Goal: Information Seeking & Learning: Learn about a topic

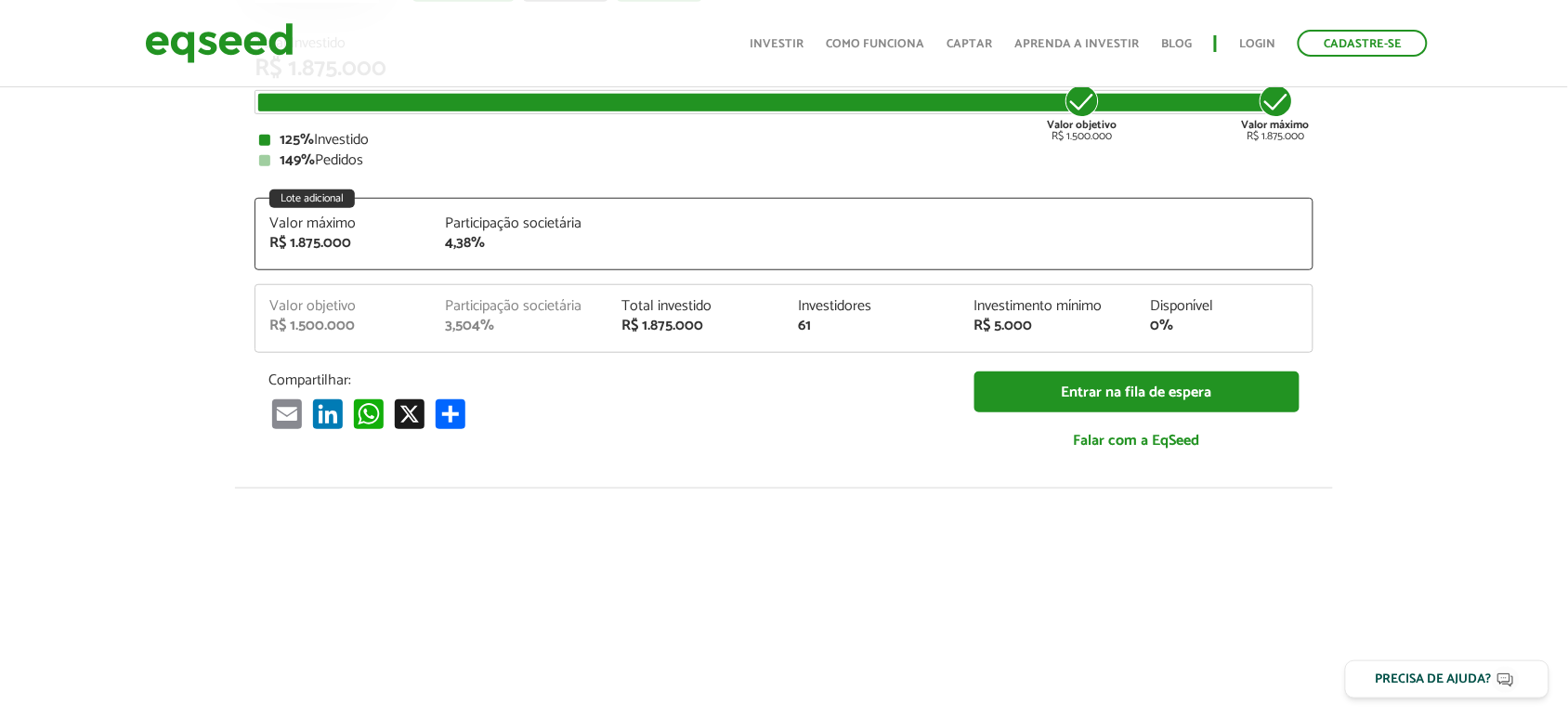
scroll to position [271, 0]
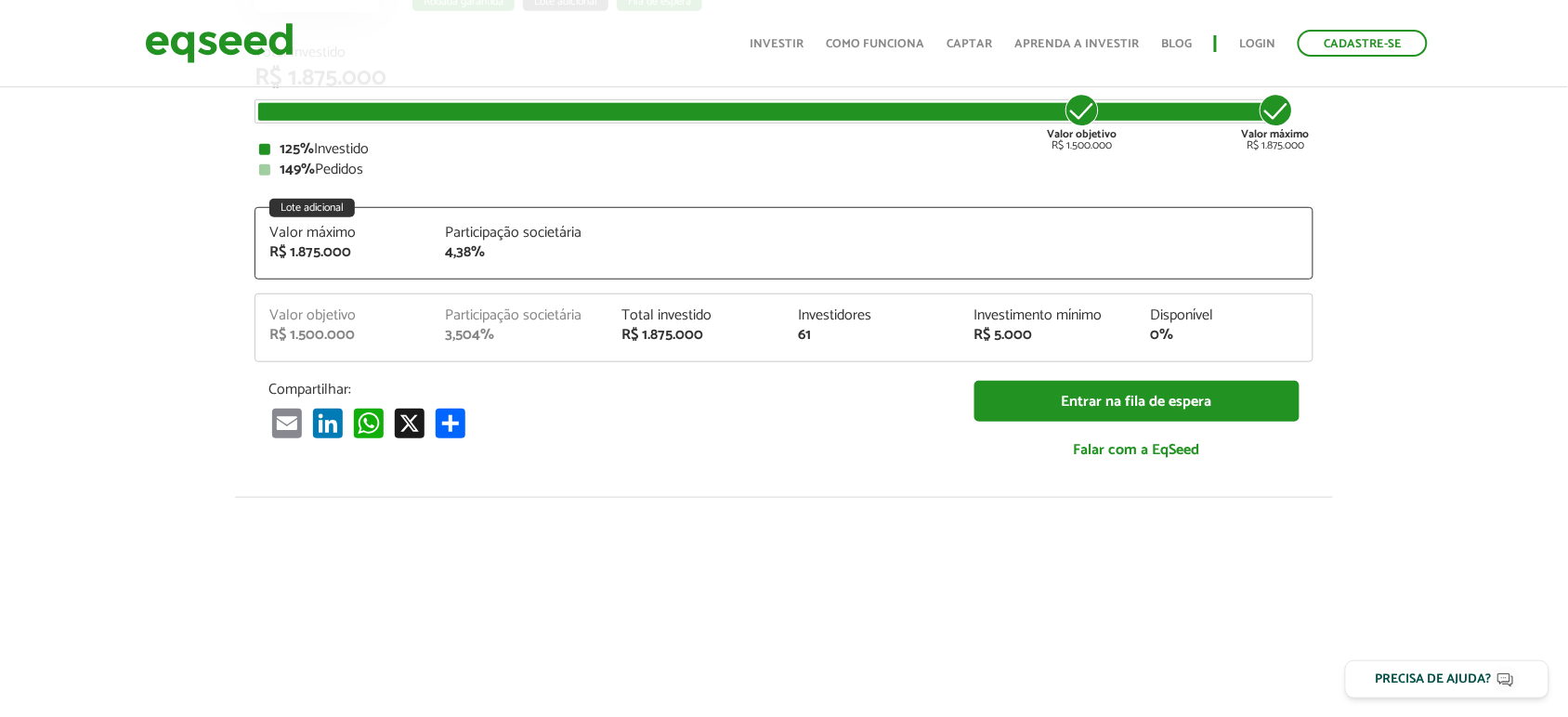
drag, startPoint x: 294, startPoint y: 175, endPoint x: 382, endPoint y: 172, distance: 88.1
click at [382, 172] on div "149% Pedidos" at bounding box center [784, 169] width 1050 height 15
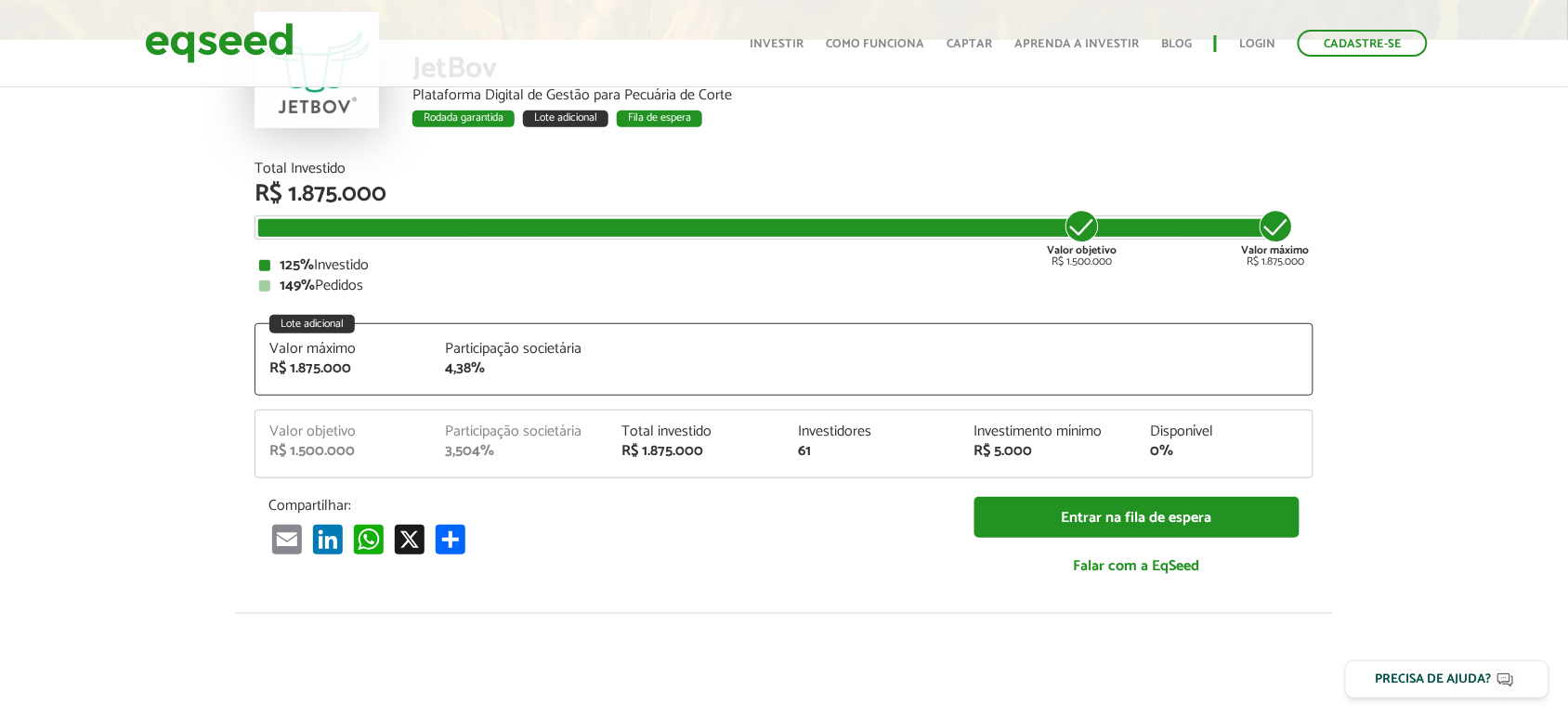
scroll to position [0, 0]
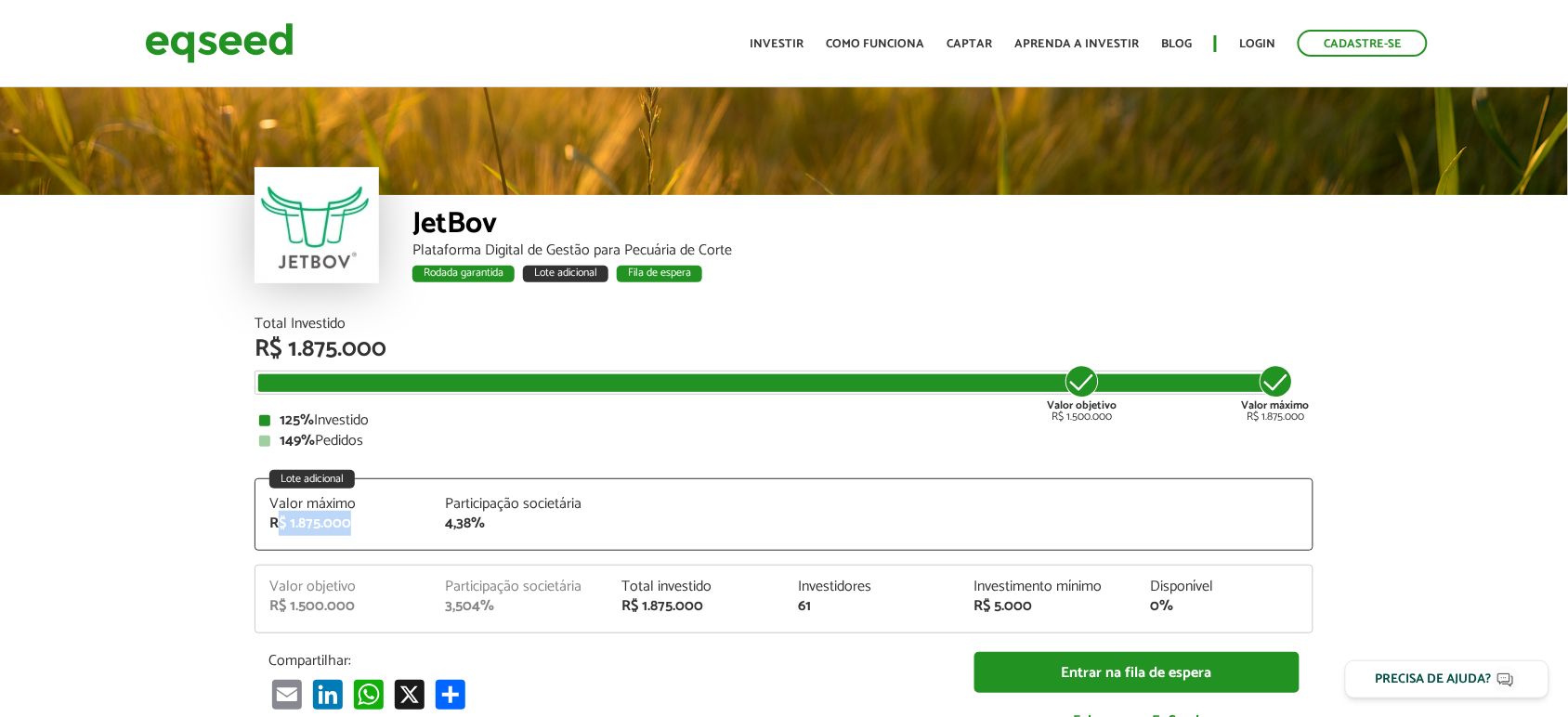
drag, startPoint x: 277, startPoint y: 521, endPoint x: 394, endPoint y: 529, distance: 117.3
click at [394, 529] on div "R$ 1.875.000" at bounding box center [343, 524] width 149 height 15
drag, startPoint x: 263, startPoint y: 517, endPoint x: 358, endPoint y: 504, distance: 95.9
click at [358, 513] on div "Valor máximo R$ 1.875.000" at bounding box center [344, 514] width 177 height 34
drag, startPoint x: 308, startPoint y: 484, endPoint x: 351, endPoint y: 513, distance: 51.9
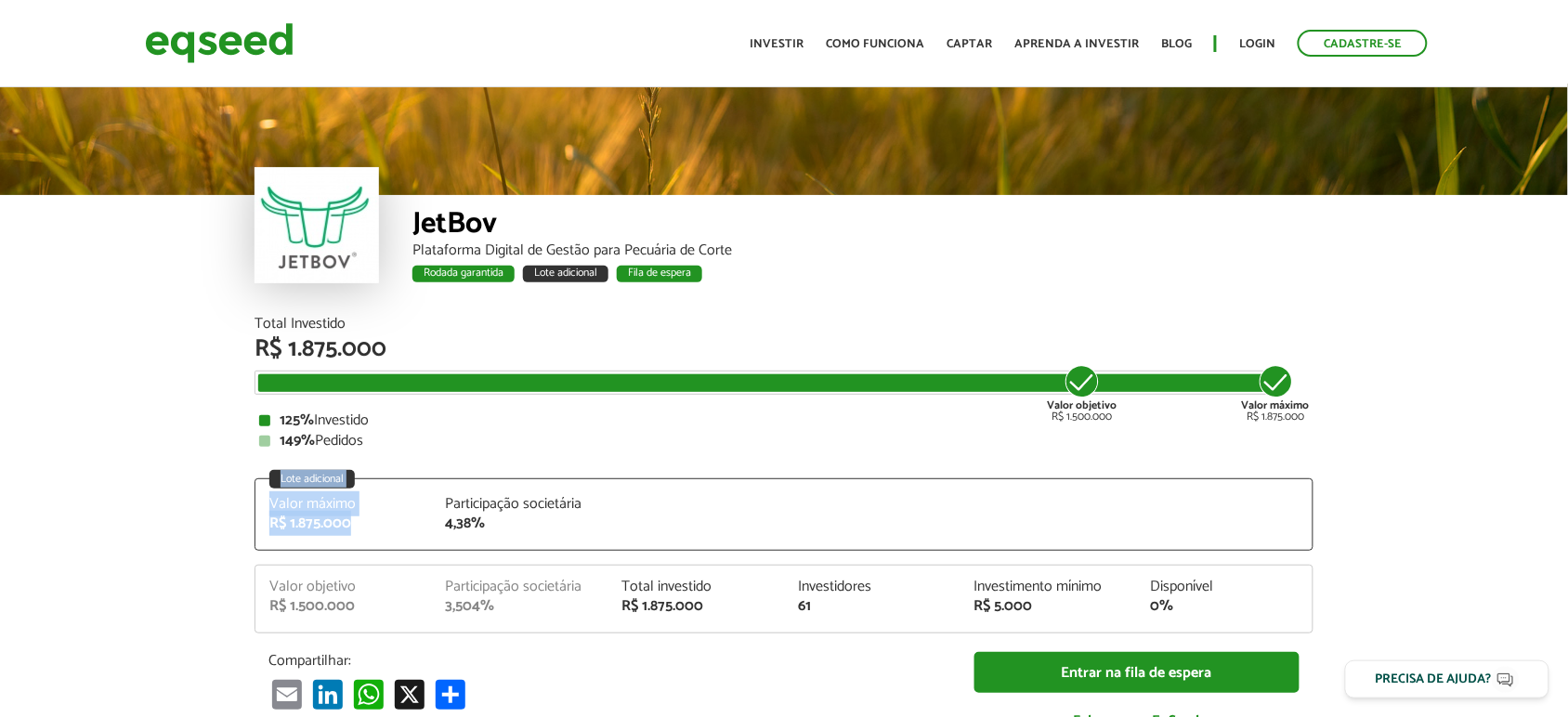
click at [351, 513] on div "Lote adicional Valor máximo R$ 1.875.000 Participação societária 4,38%" at bounding box center [784, 515] width 1059 height 73
click at [318, 466] on div "Total Investido R$ 1.875.000 Valor objetivo R$ 1.500.000 Valor máximo R$ 1.875.…" at bounding box center [784, 533] width 1059 height 434
drag, startPoint x: 279, startPoint y: 436, endPoint x: 410, endPoint y: 436, distance: 131.0
click at [410, 436] on div "149% Pedidos" at bounding box center [784, 441] width 1050 height 15
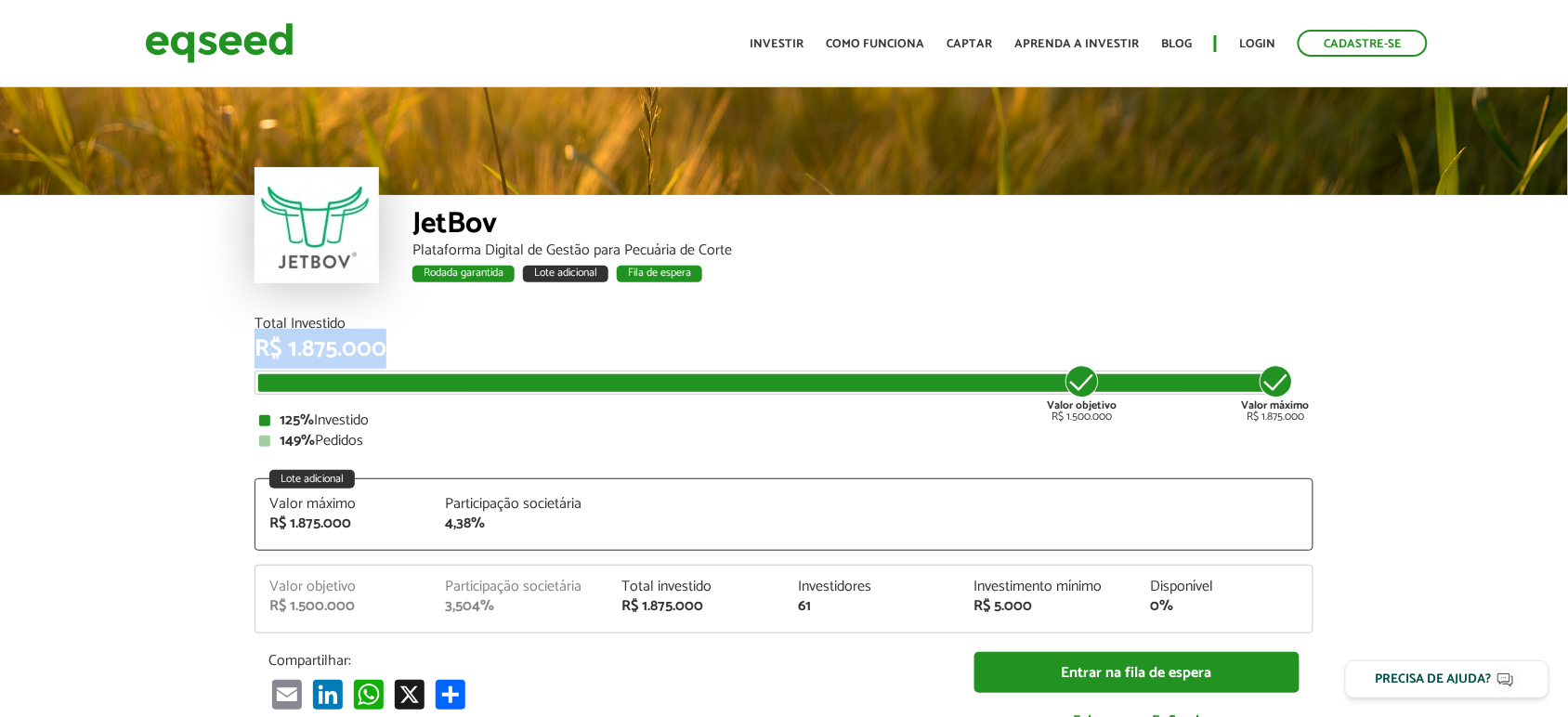
drag, startPoint x: 247, startPoint y: 353, endPoint x: 416, endPoint y: 349, distance: 169.0
click at [416, 349] on div "Total Investido R$ 1.875.000 Valor objetivo R$ 1.500.000 Valor máximo R$ 1.875.…" at bounding box center [784, 543] width 1087 height 453
click at [395, 407] on div "Total Investido R$ 1.875.000 Valor objetivo R$ 1.500.000 Valor máximo R$ 1.875.…" at bounding box center [784, 383] width 1059 height 132
drag, startPoint x: 217, startPoint y: 409, endPoint x: 388, endPoint y: 439, distance: 173.6
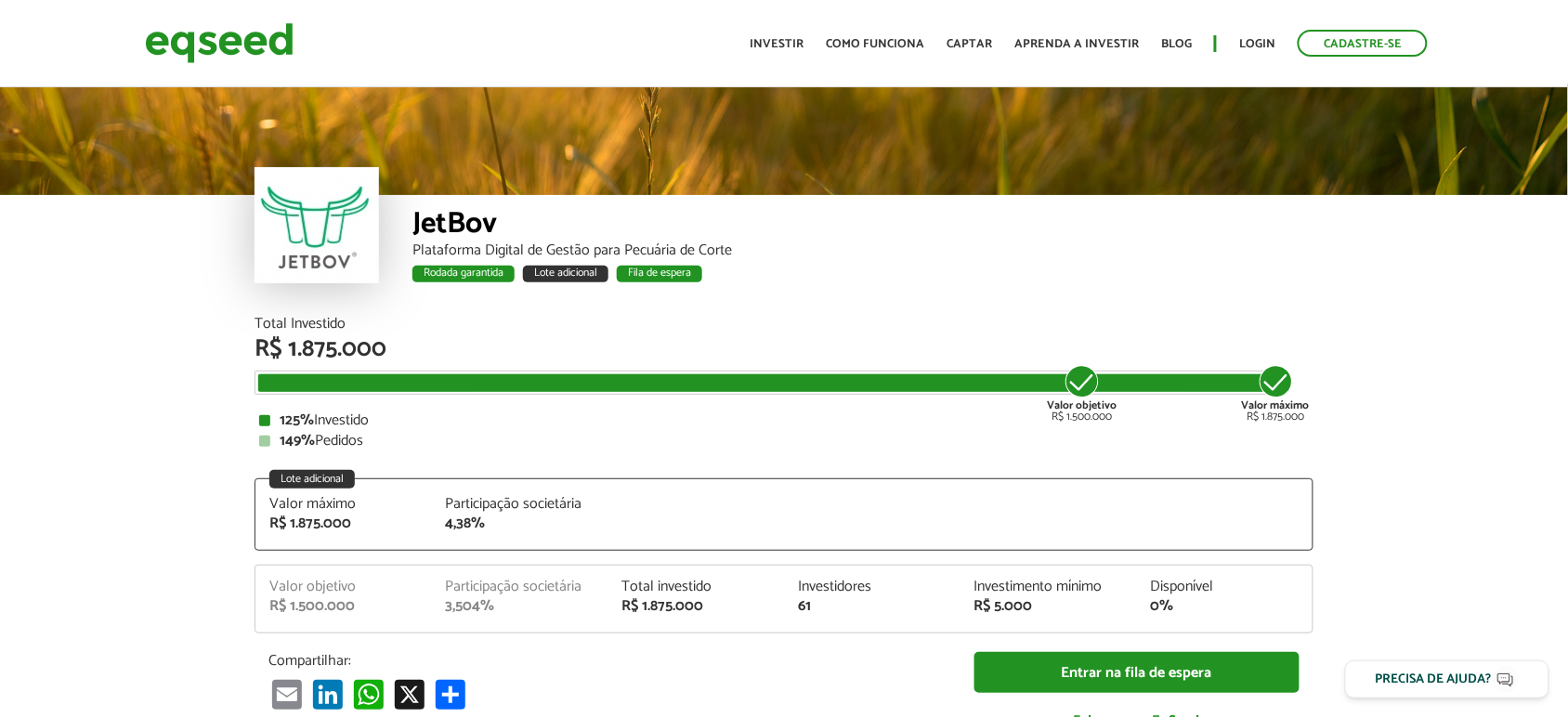
click at [317, 434] on div "149% Pedidos" at bounding box center [784, 441] width 1050 height 15
